Goal: Find specific page/section: Find specific page/section

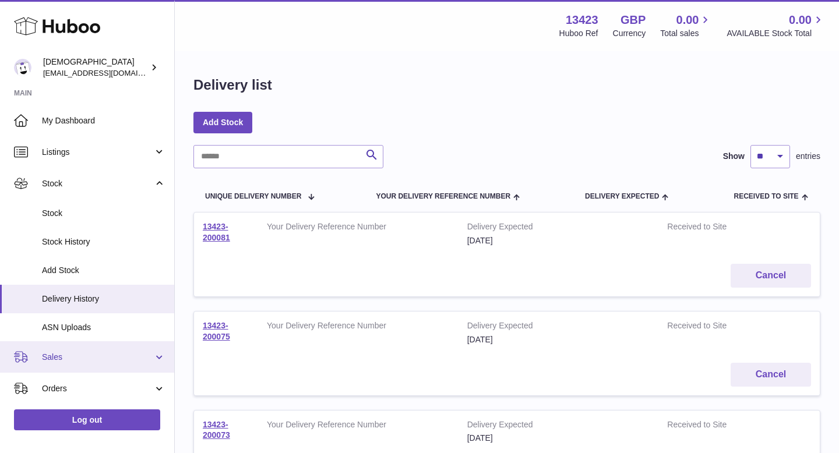
click at [54, 361] on span "Sales" at bounding box center [97, 357] width 111 height 11
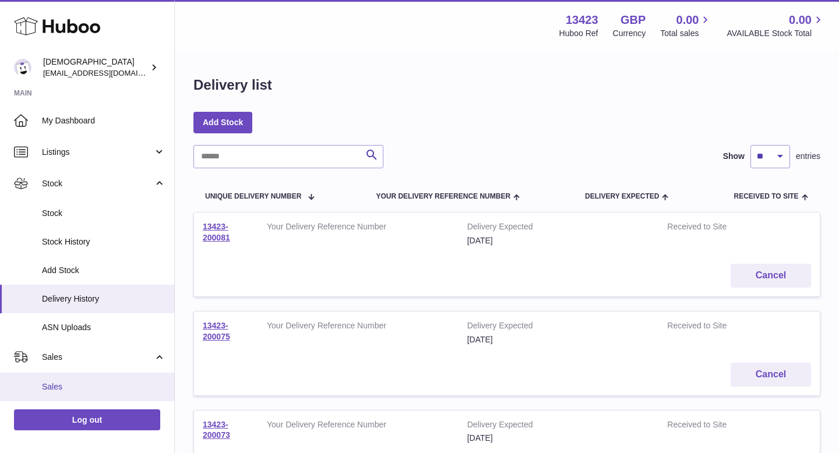
click at [61, 401] on link "Sales" at bounding box center [87, 387] width 174 height 29
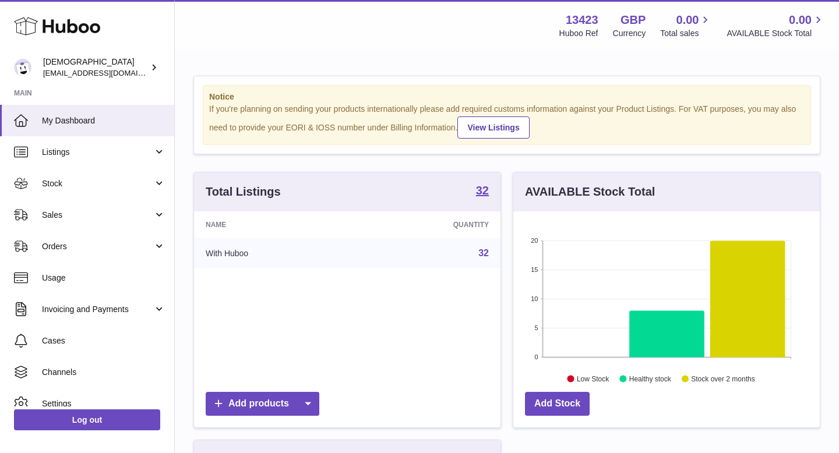
scroll to position [182, 306]
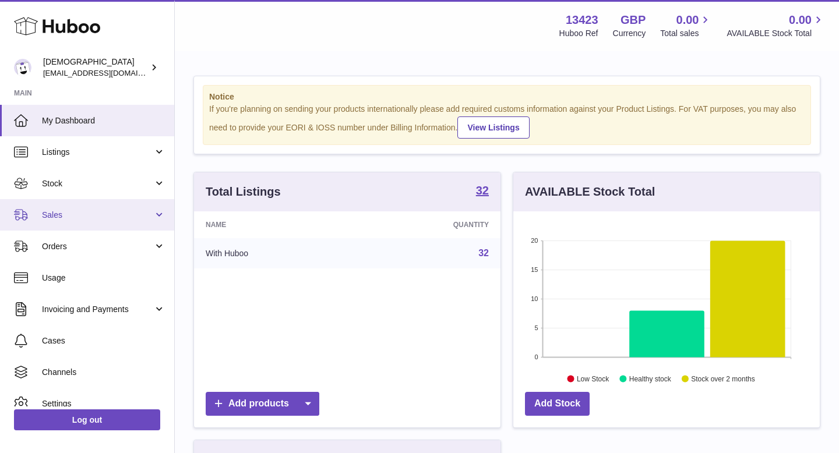
click at [65, 220] on span "Sales" at bounding box center [97, 215] width 111 height 11
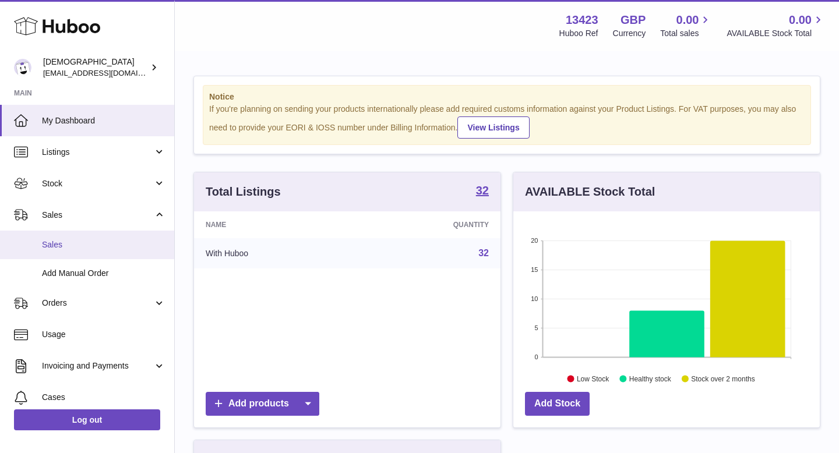
click at [64, 249] on span "Sales" at bounding box center [103, 244] width 123 height 11
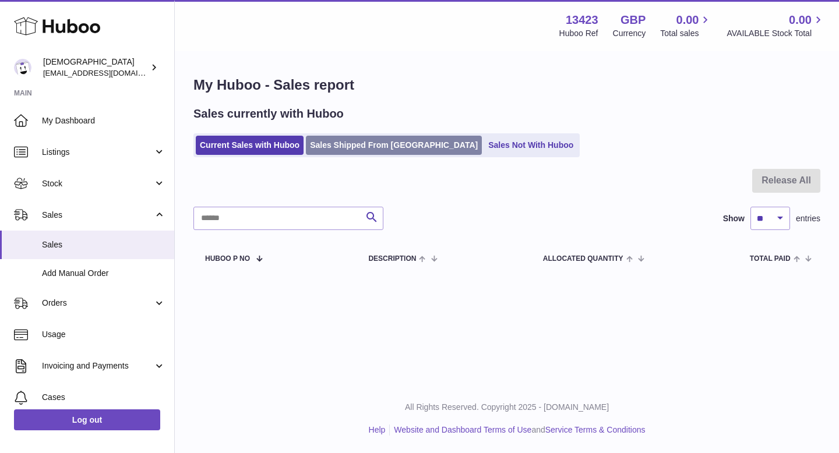
click at [355, 141] on link "Sales Shipped From [GEOGRAPHIC_DATA]" at bounding box center [394, 145] width 176 height 19
